Goal: Transaction & Acquisition: Purchase product/service

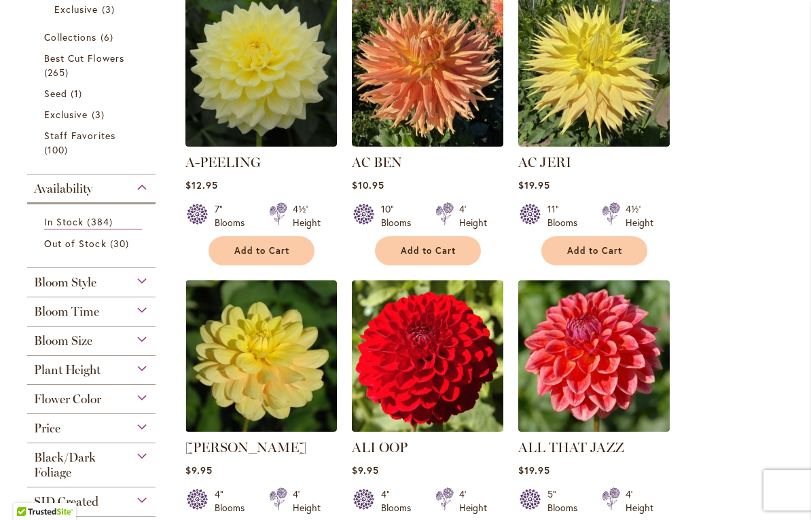
scroll to position [316, 0]
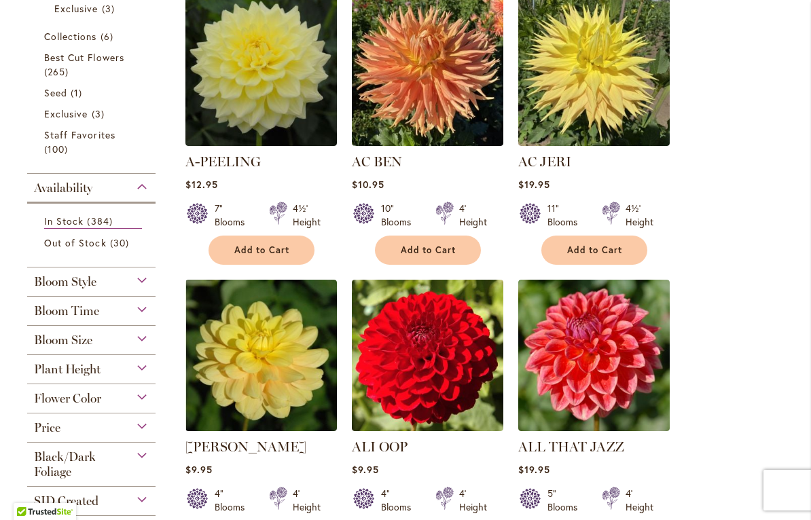
click at [133, 346] on div "Bloom Size" at bounding box center [91, 337] width 128 height 22
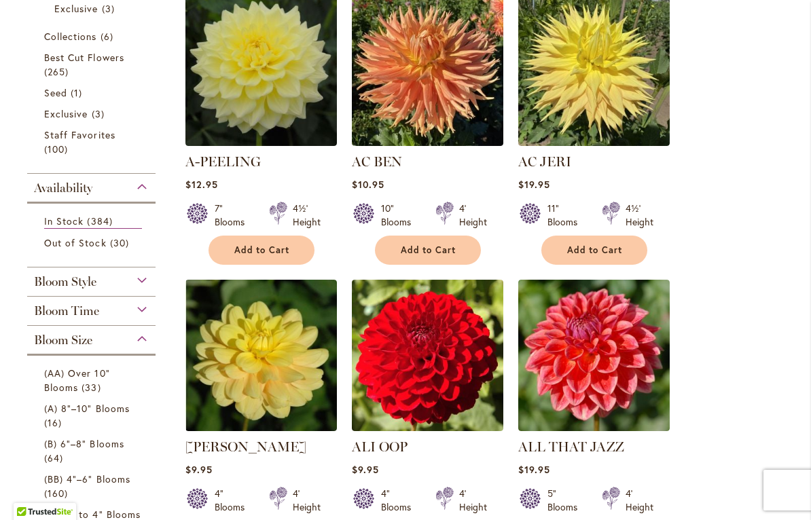
scroll to position [644, 0]
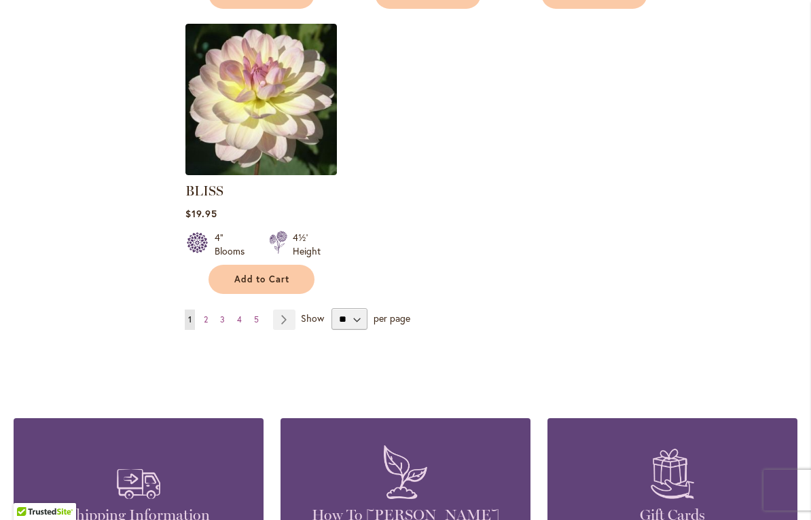
scroll to position [1708, 0]
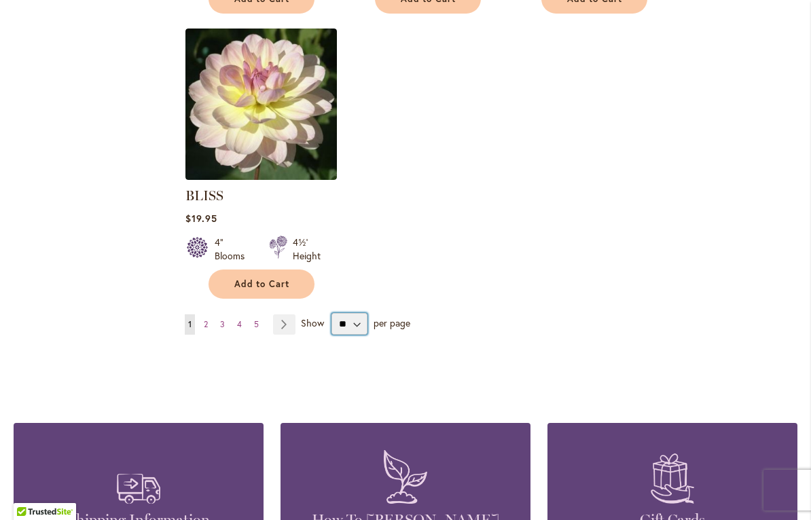
click at [363, 322] on select "** ** ** **" at bounding box center [349, 324] width 36 height 22
select select "**"
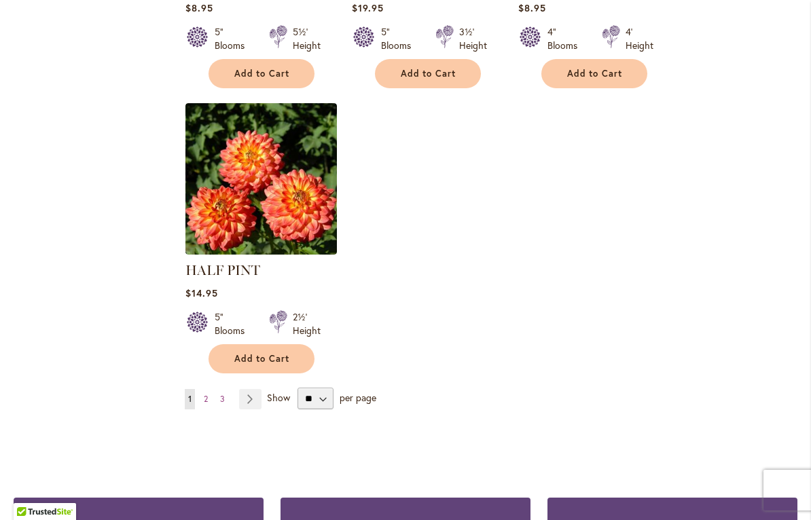
scroll to position [6320, 0]
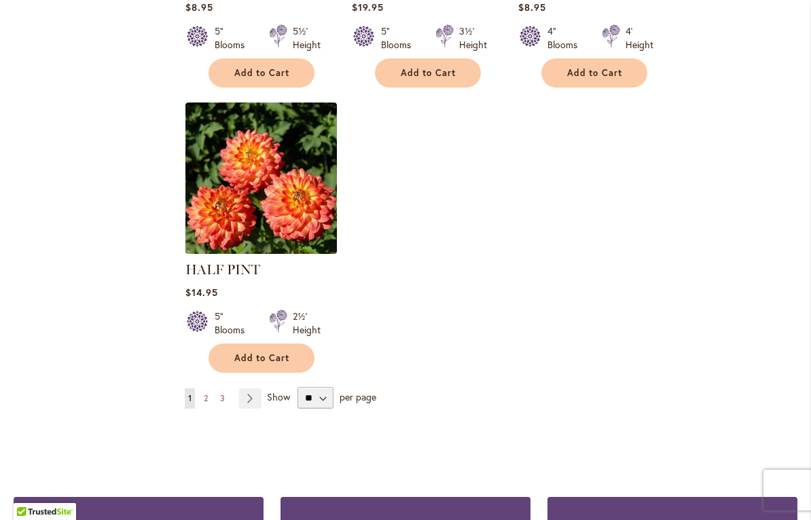
click at [210, 388] on link "Page 2" at bounding box center [205, 398] width 11 height 20
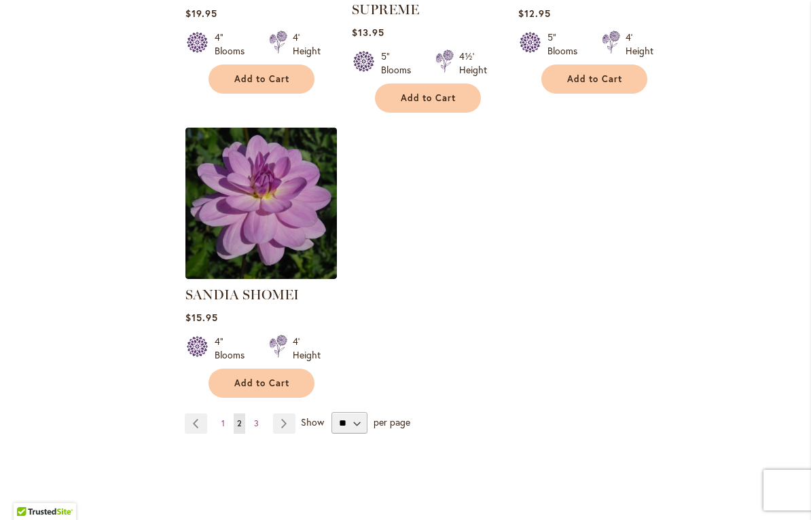
scroll to position [6344, 0]
click at [283, 413] on link "Page Next" at bounding box center [284, 423] width 22 height 20
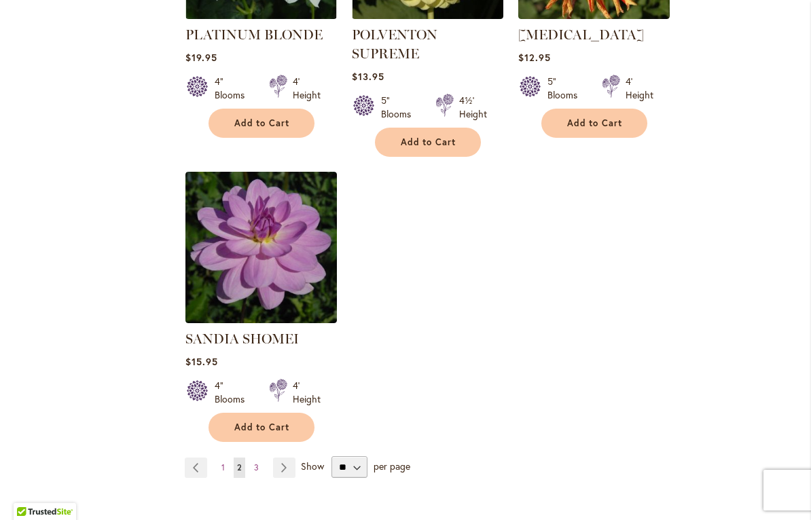
scroll to position [6301, 0]
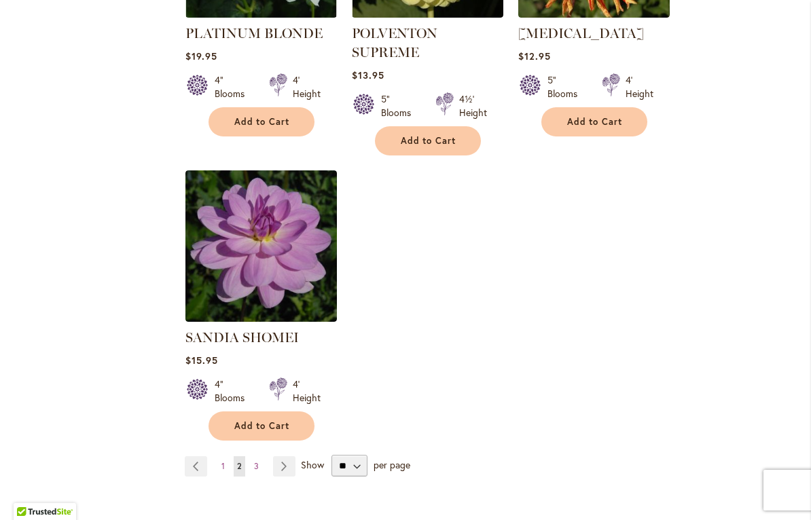
click at [261, 456] on link "Page 3" at bounding box center [257, 466] width 12 height 20
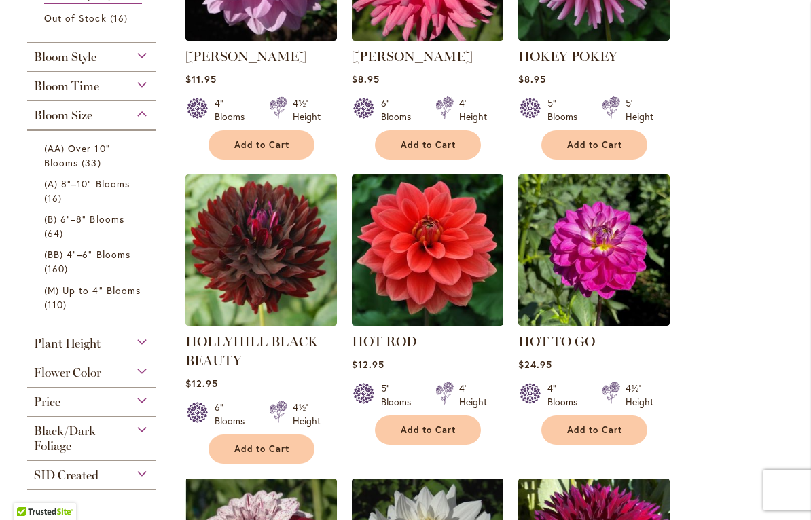
scroll to position [425, 0]
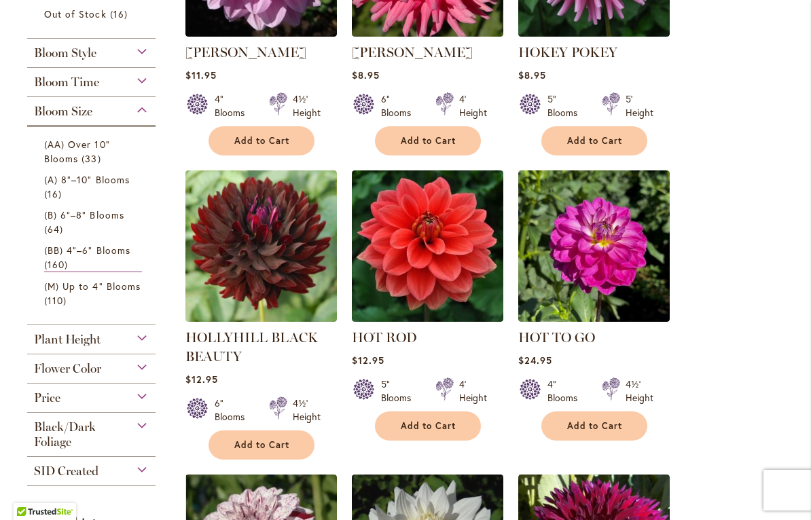
click at [101, 299] on link "(M) Up to 4" Blooms 110 items" at bounding box center [93, 293] width 98 height 29
